Goal: Task Accomplishment & Management: Manage account settings

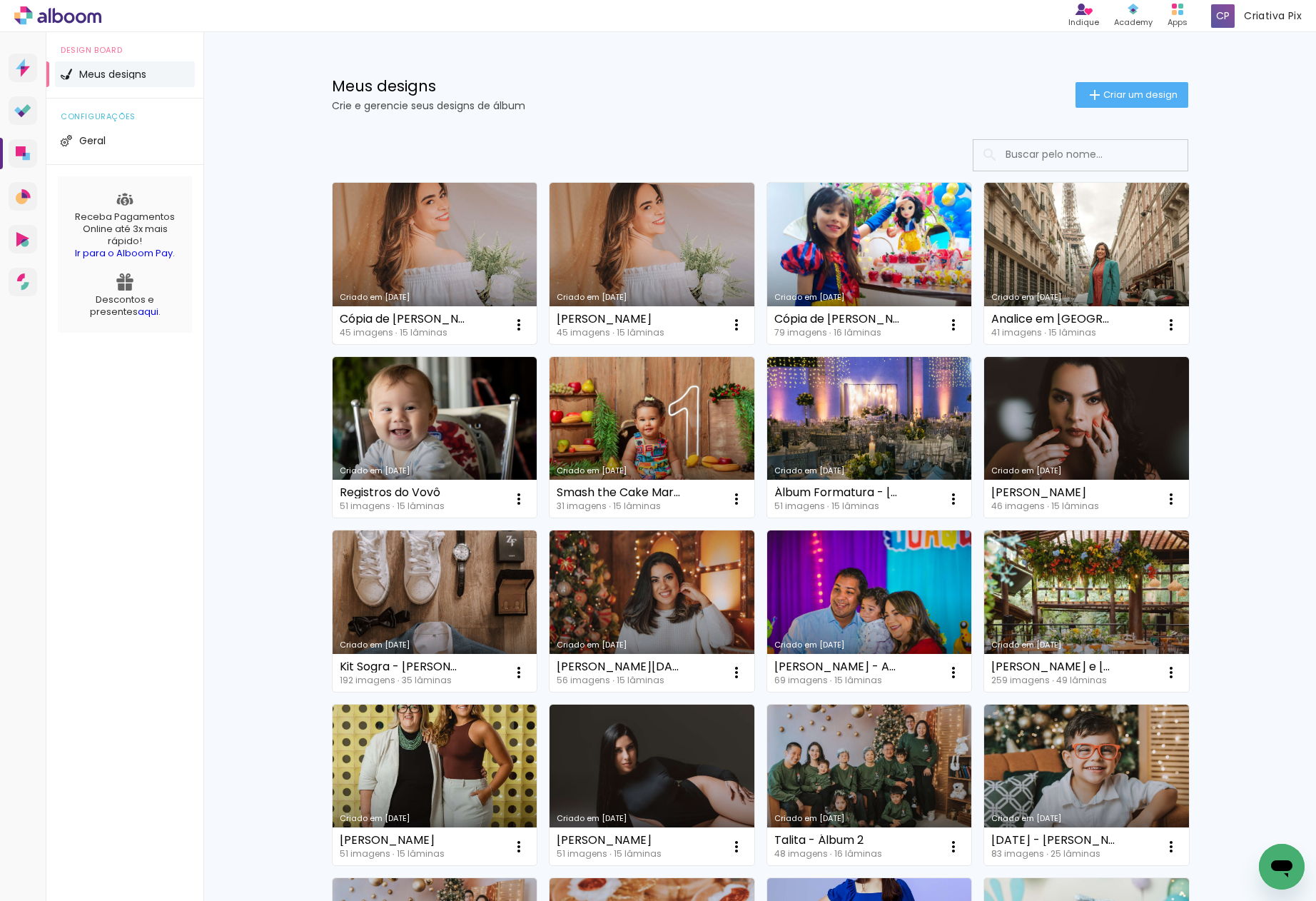
click at [414, 269] on link "Criado em 20/08/25" at bounding box center [435, 263] width 205 height 162
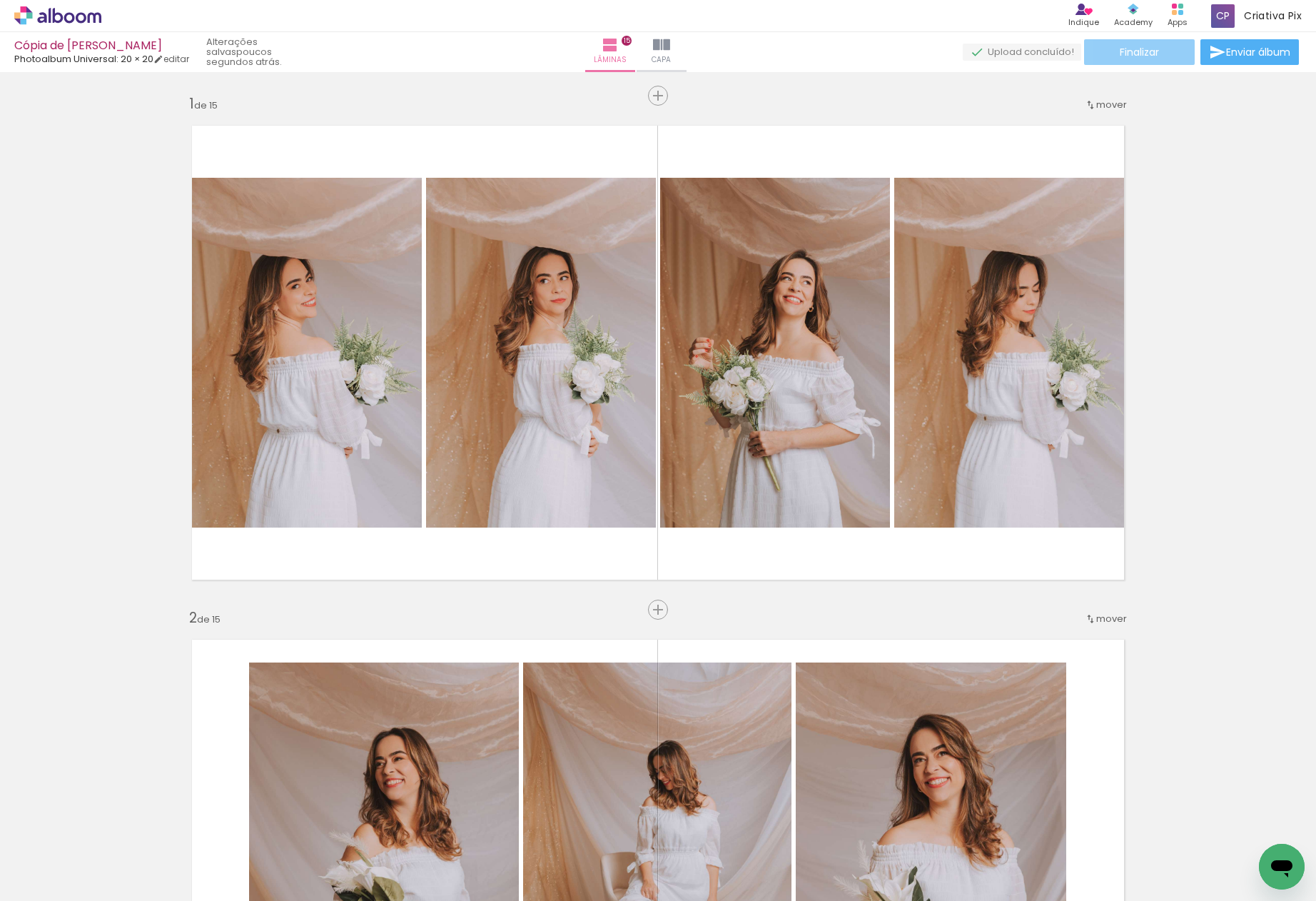
click at [1137, 52] on span "Finalizar" at bounding box center [1139, 52] width 39 height 10
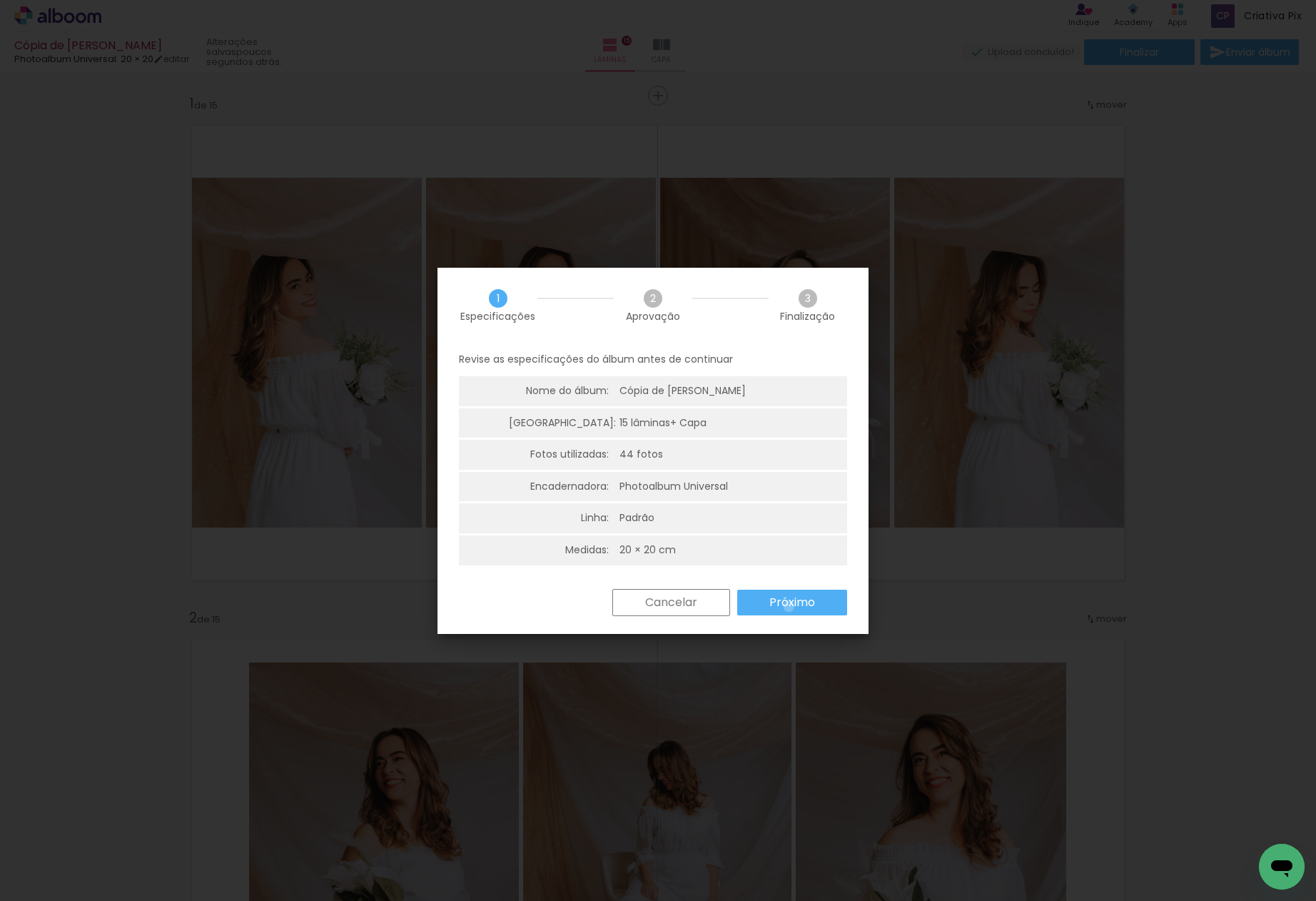
click at [0, 0] on slot "Próximo" at bounding box center [0, 0] width 0 height 0
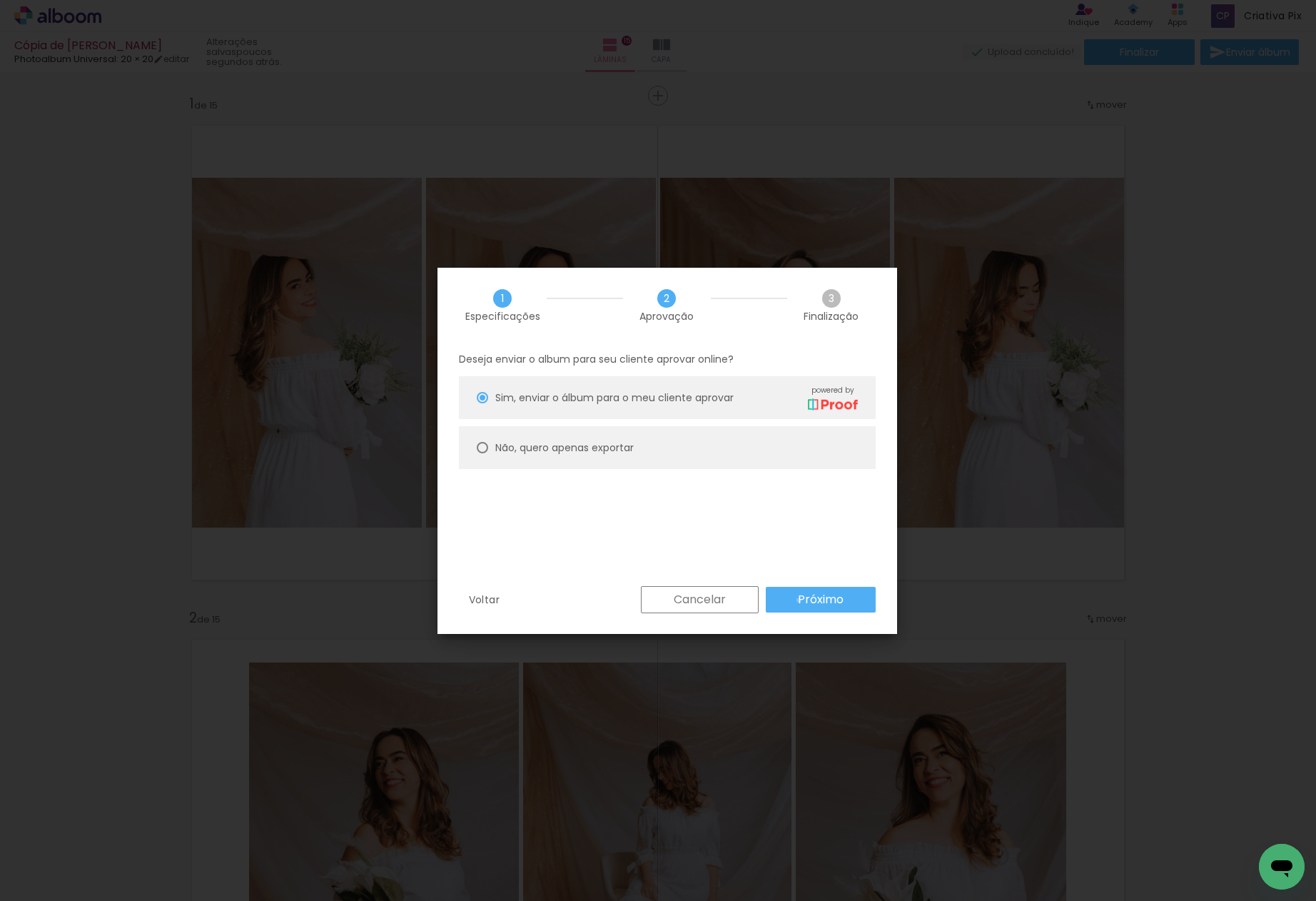
click at [0, 0] on slot "Próximo" at bounding box center [0, 0] width 0 height 0
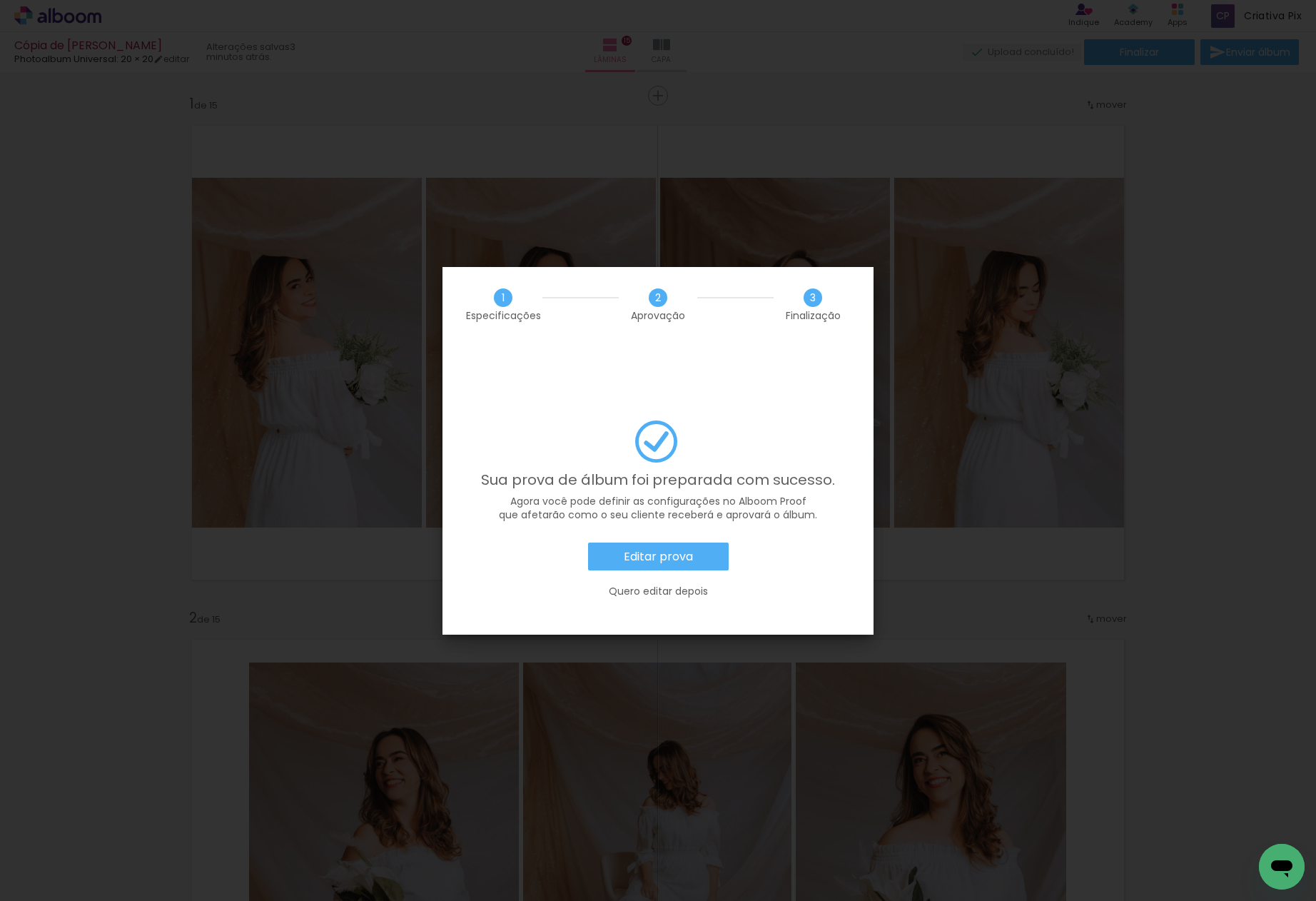
click at [0, 0] on slot "Editar prova" at bounding box center [0, 0] width 0 height 0
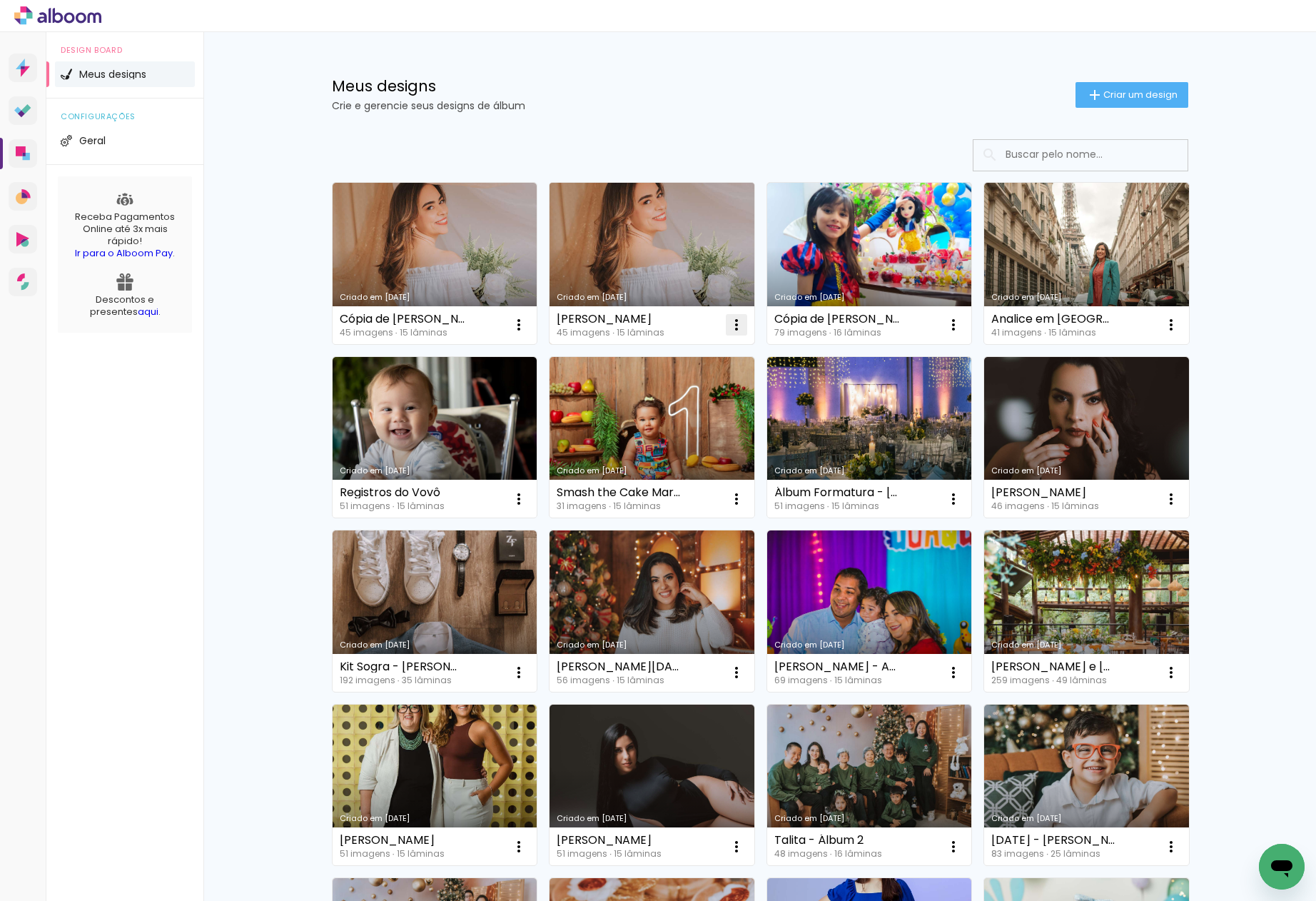
click at [528, 317] on iron-icon at bounding box center [519, 325] width 17 height 17
click at [667, 415] on paper-item "Excluir" at bounding box center [673, 419] width 141 height 29
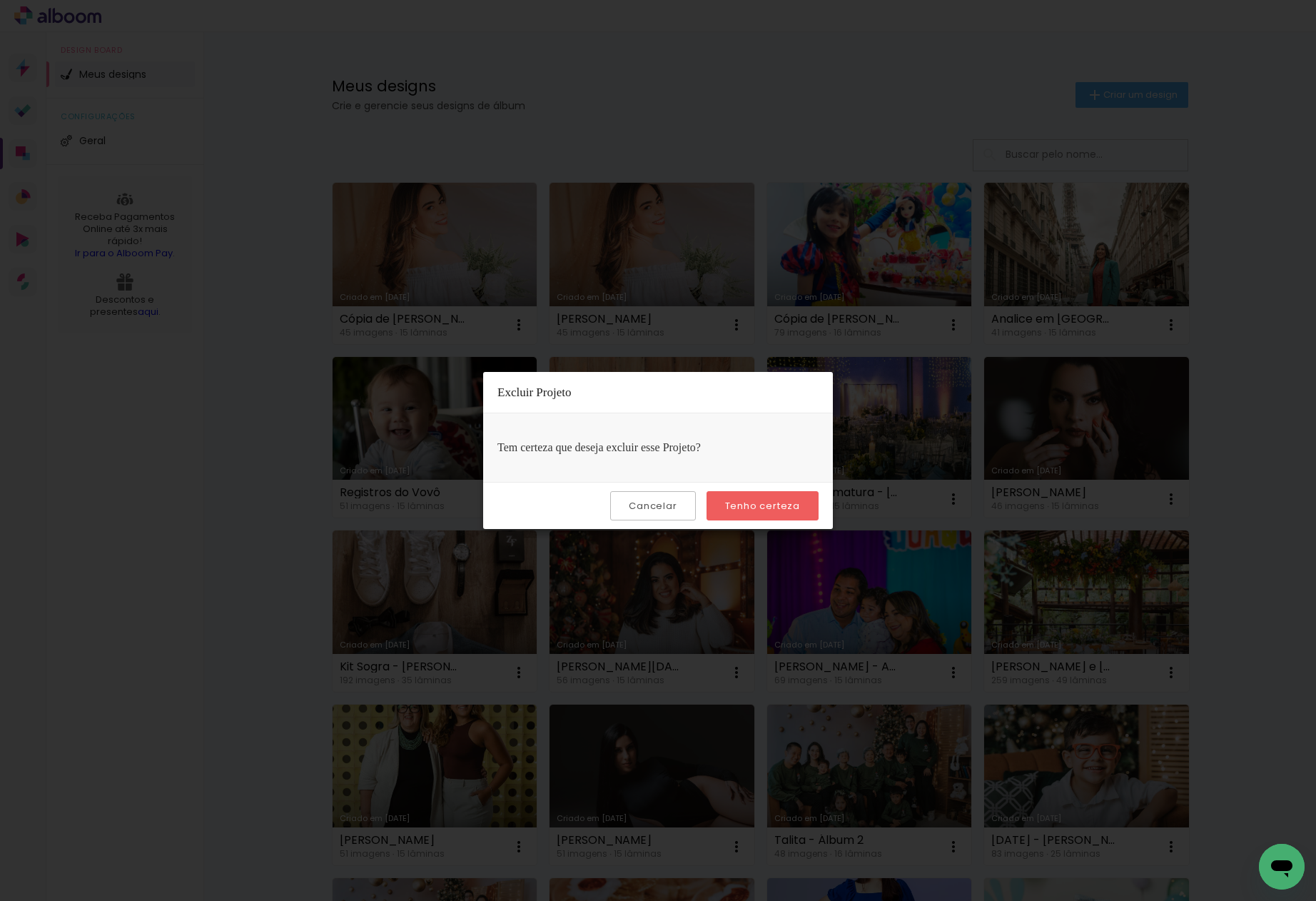
click at [0, 0] on slot "Tenho certeza" at bounding box center [0, 0] width 0 height 0
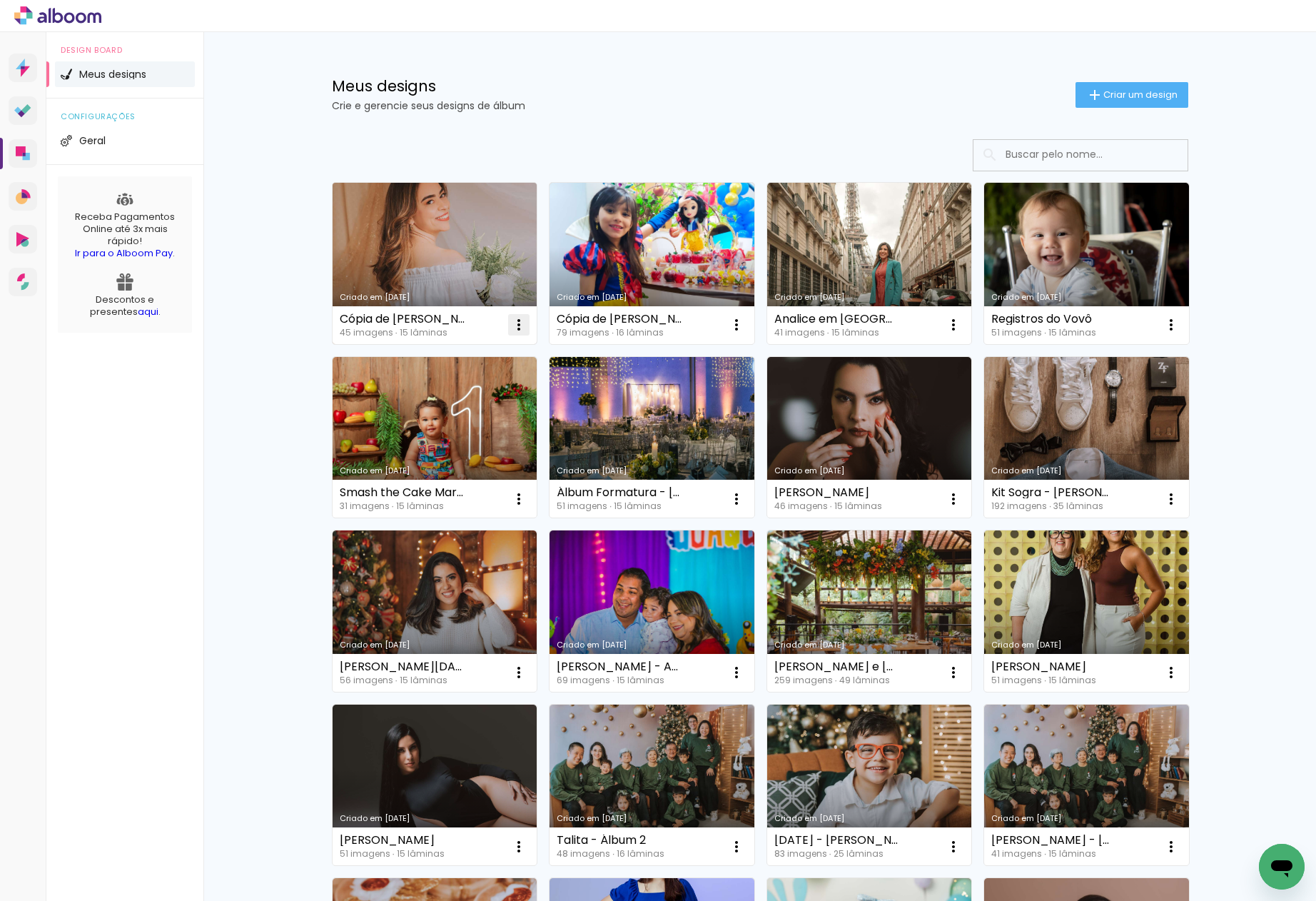
click at [518, 325] on iron-icon at bounding box center [519, 325] width 17 height 17
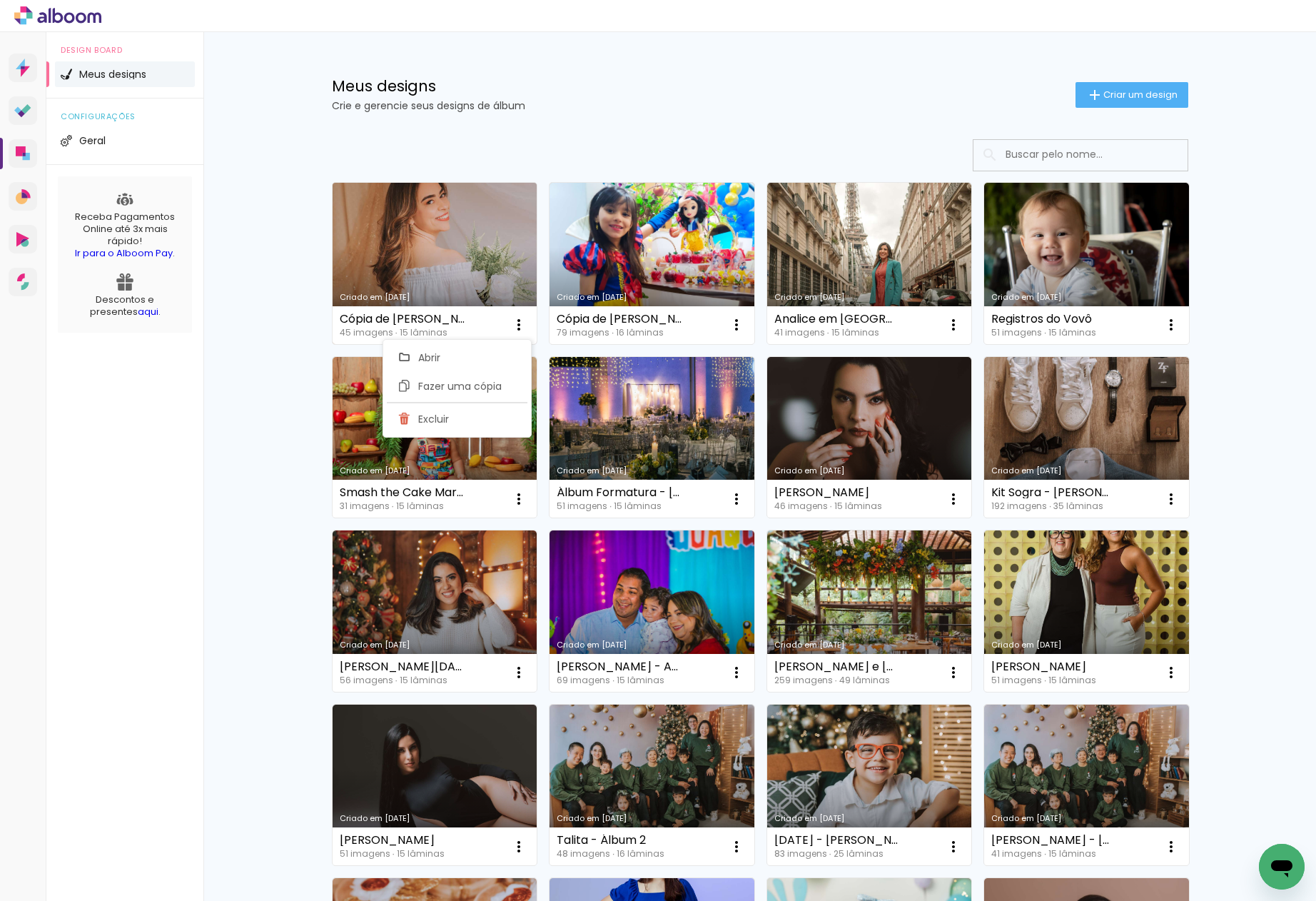
click at [356, 319] on div "Cópia de Simone Pelegrine" at bounding box center [402, 319] width 125 height 11
click at [373, 319] on div "Cópia de Simone Pelegrine" at bounding box center [402, 319] width 125 height 11
